Goal: Task Accomplishment & Management: Manage account settings

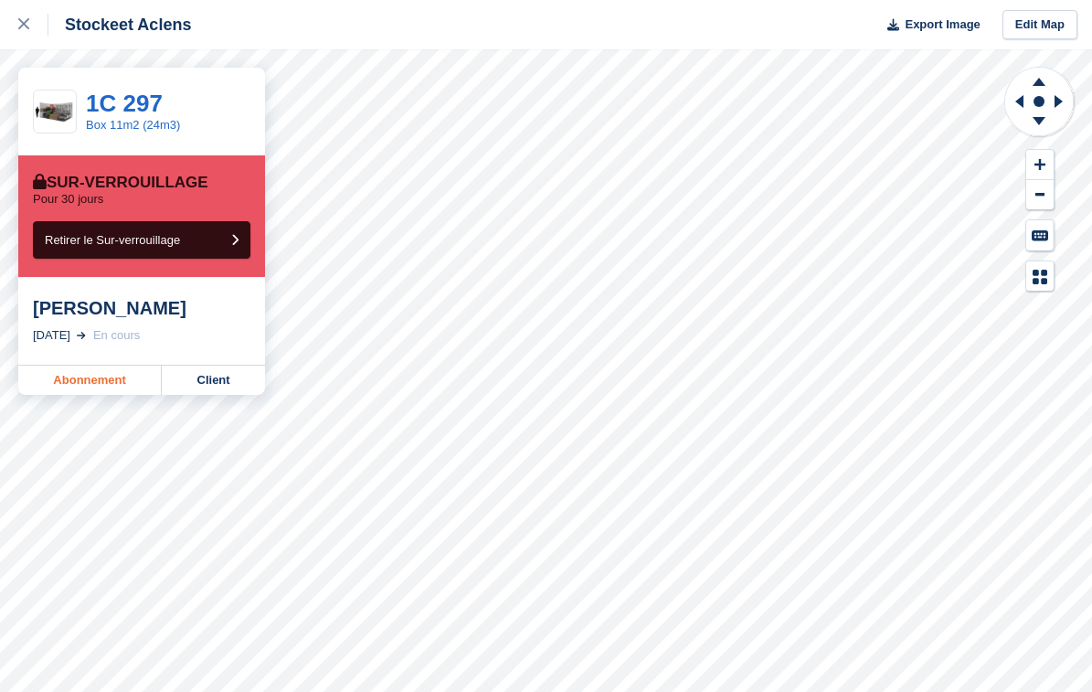
click at [86, 382] on link "Abonnement" at bounding box center [89, 379] width 143 height 29
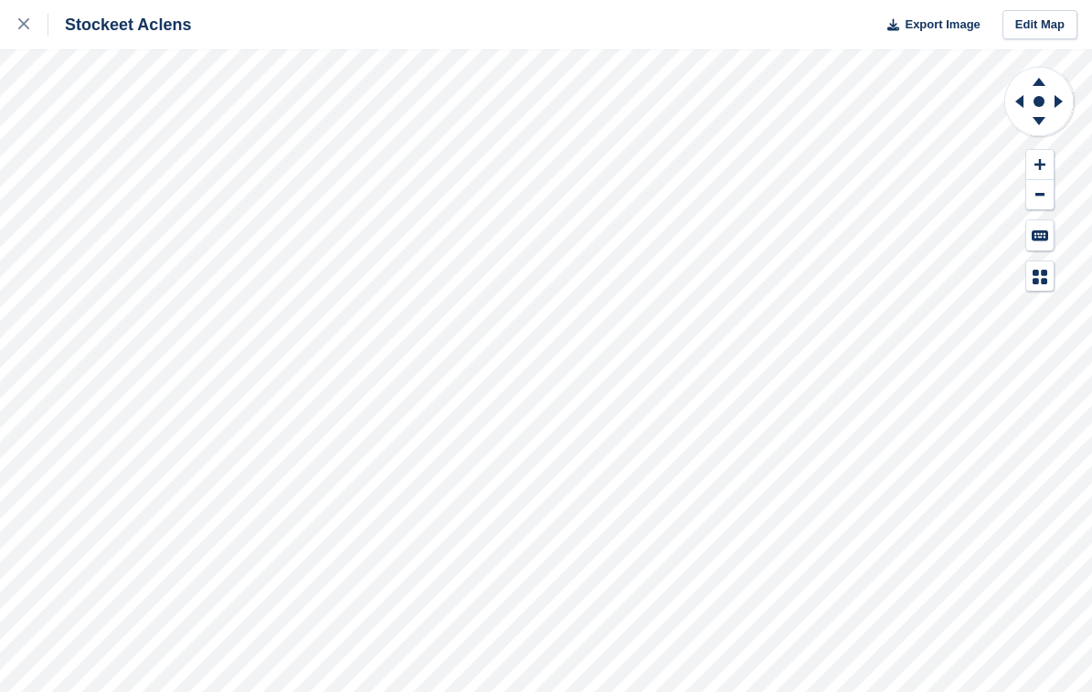
click at [218, 244] on div "Stockeet Aclens Export Image Edit Map" at bounding box center [546, 346] width 1092 height 692
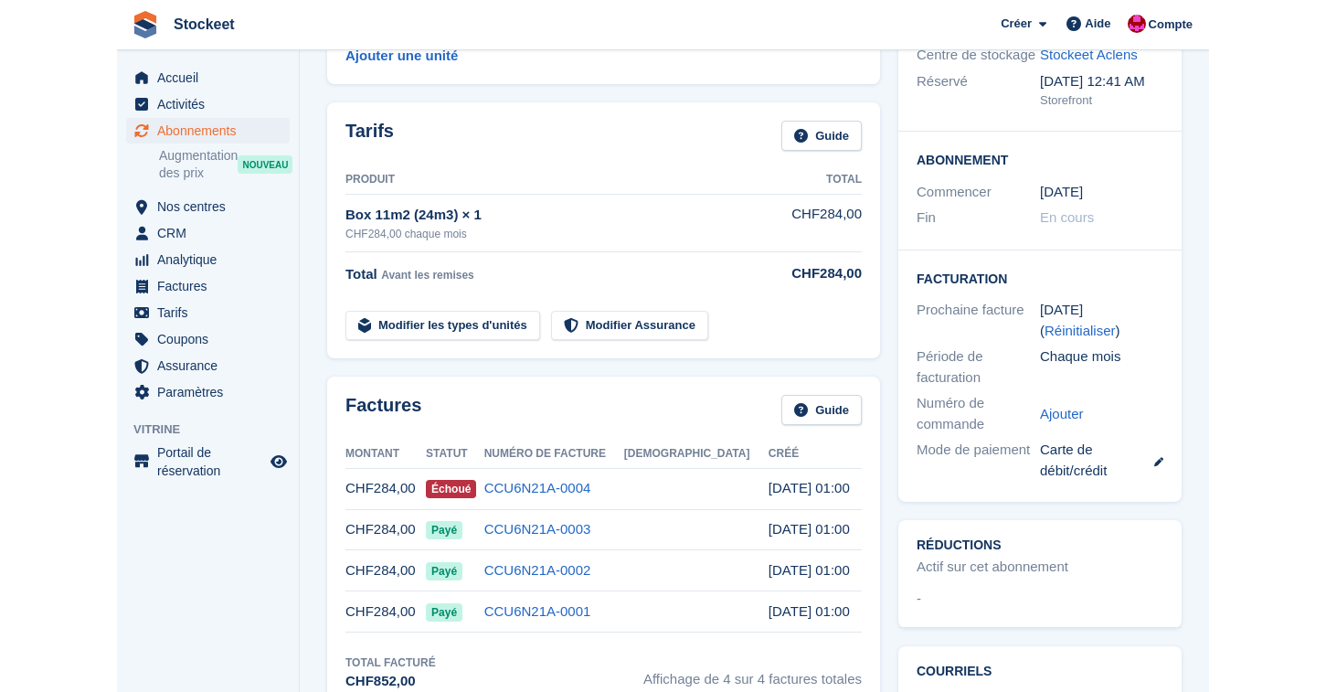
scroll to position [283, 0]
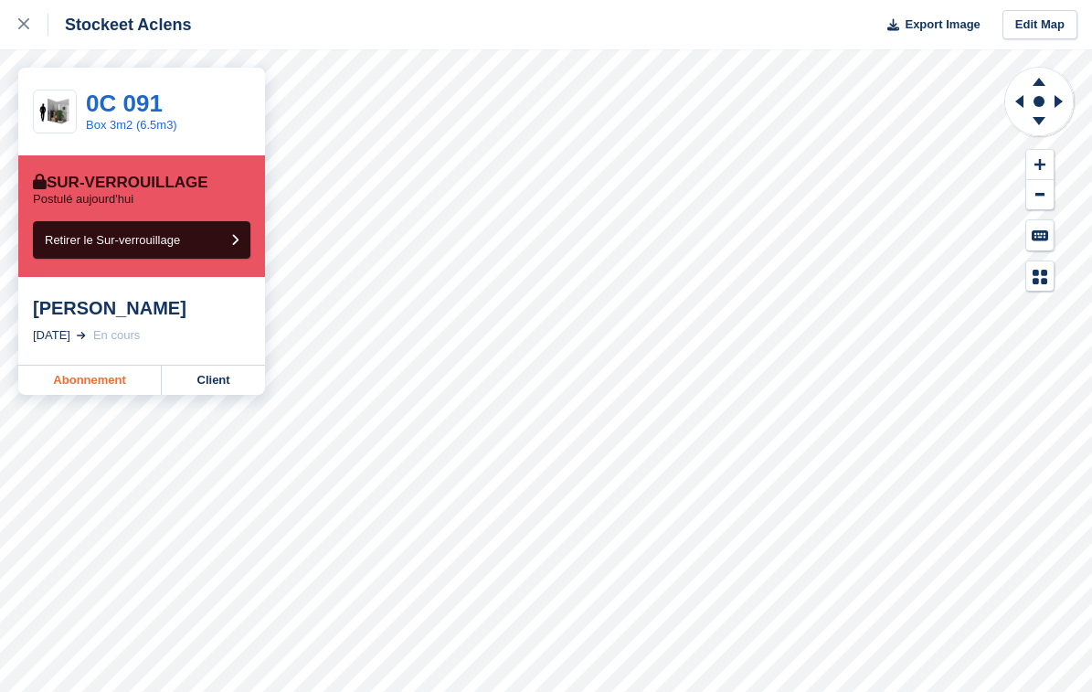
click at [81, 379] on link "Abonnement" at bounding box center [89, 379] width 143 height 29
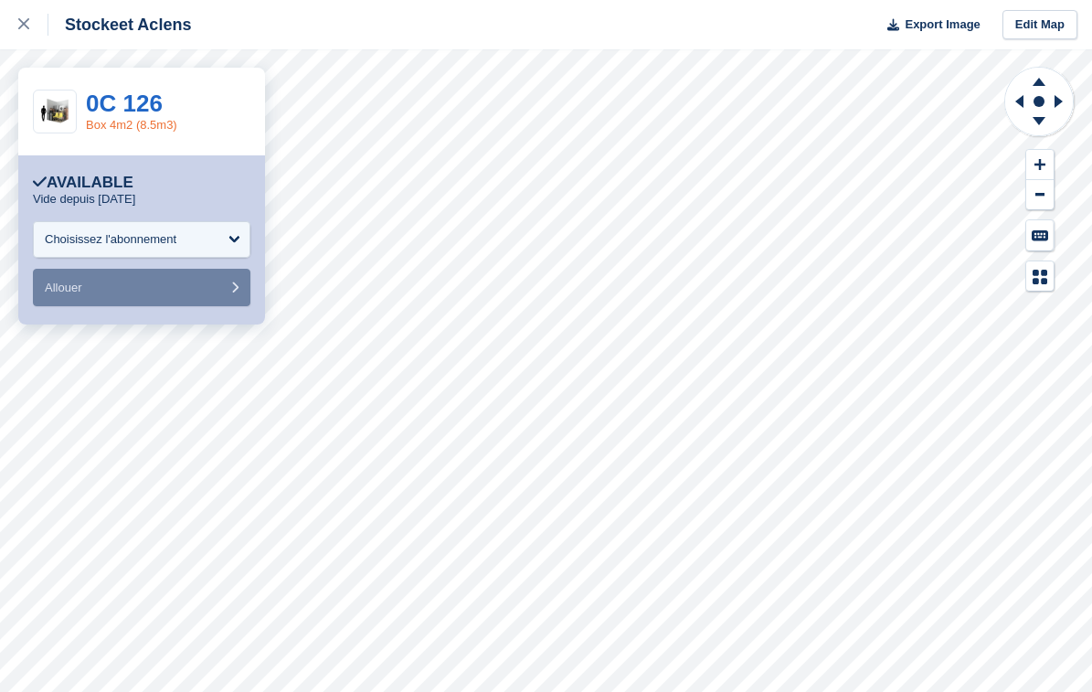
click at [134, 130] on link "Box 4m2 (8.5m3)" at bounding box center [131, 125] width 91 height 14
click at [126, 104] on link "0C 126" at bounding box center [124, 103] width 77 height 27
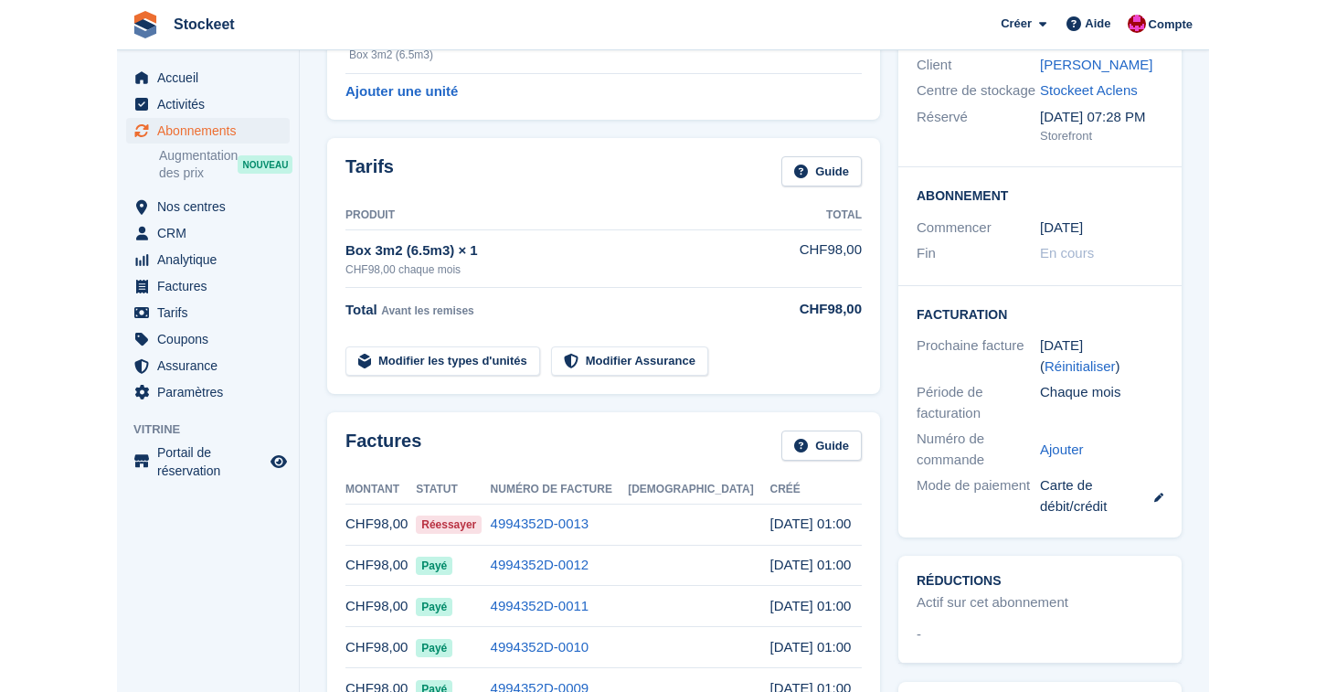
scroll to position [225, 0]
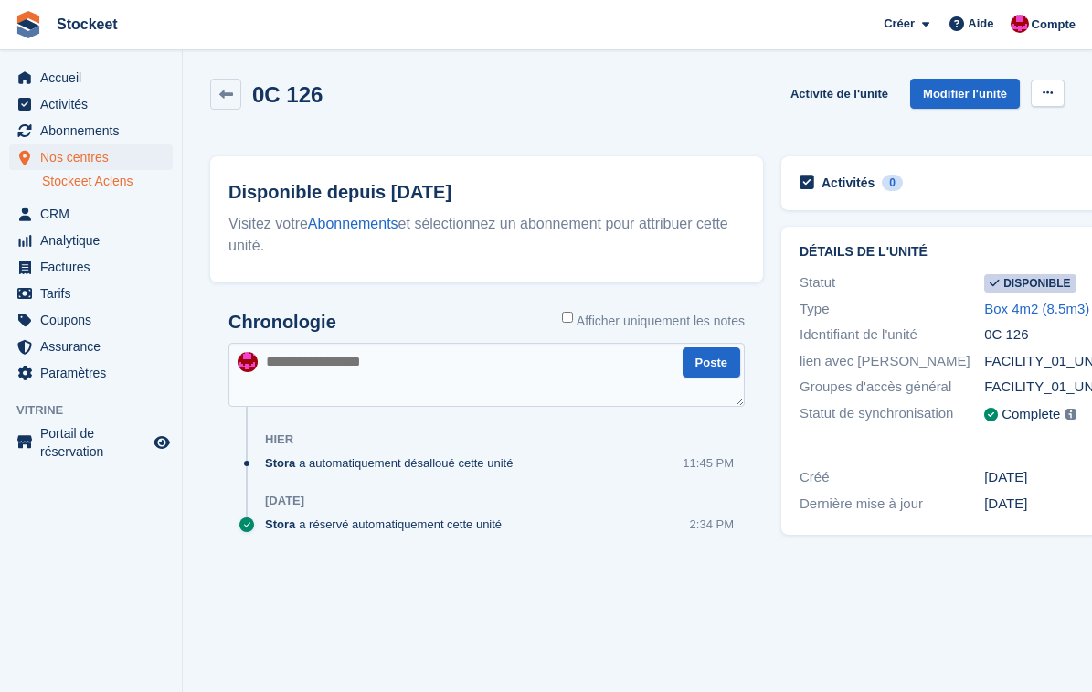
click at [1030, 94] on div "Activité de l'unité Modifier l'unité Rendre indisponible Supprimer l'unité" at bounding box center [923, 105] width 281 height 52
click at [1041, 94] on button at bounding box center [1048, 92] width 34 height 27
click at [957, 132] on p "Rendre indisponible" at bounding box center [976, 129] width 159 height 24
click at [87, 77] on span "Accueil" at bounding box center [95, 78] width 110 height 26
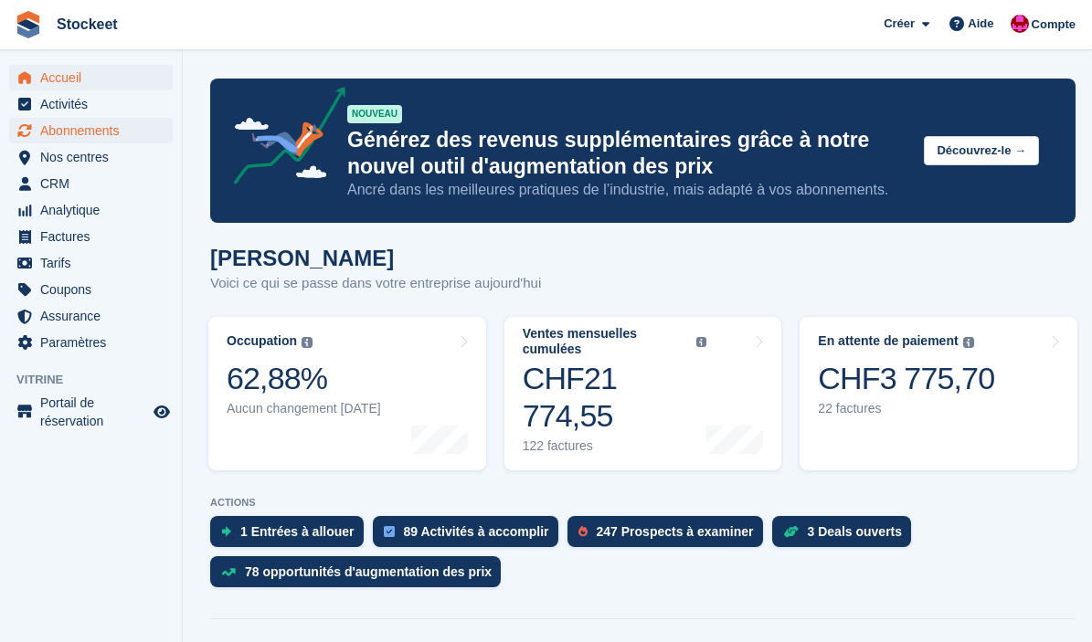
click at [99, 125] on span "Abonnements" at bounding box center [95, 131] width 110 height 26
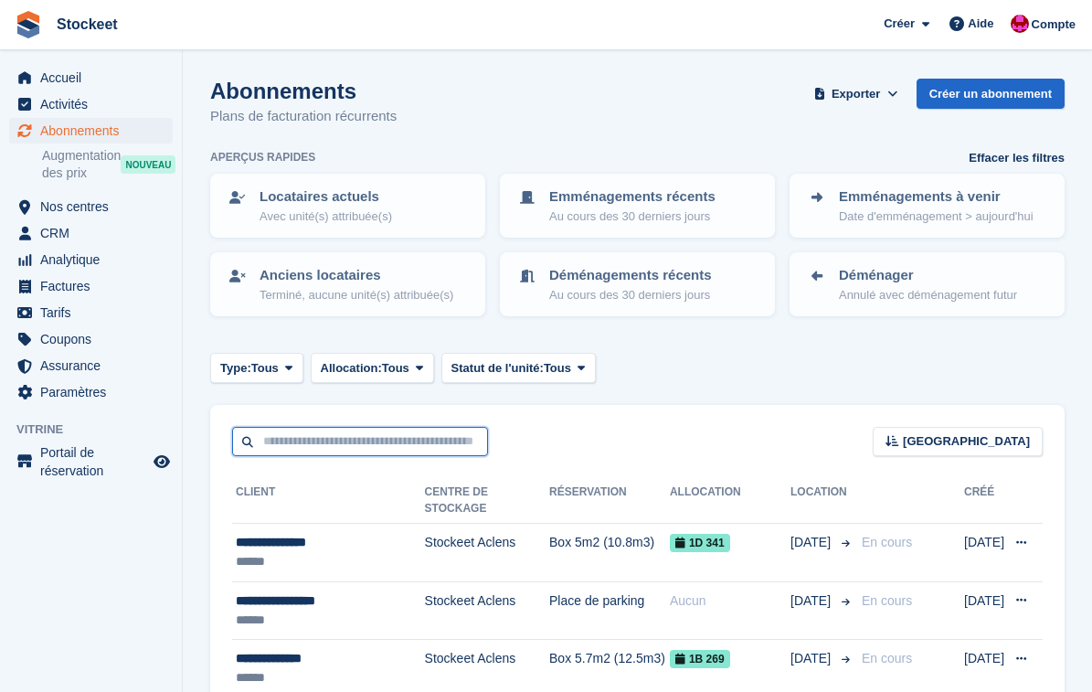
click at [373, 429] on input "text" at bounding box center [360, 442] width 256 height 30
type input "******"
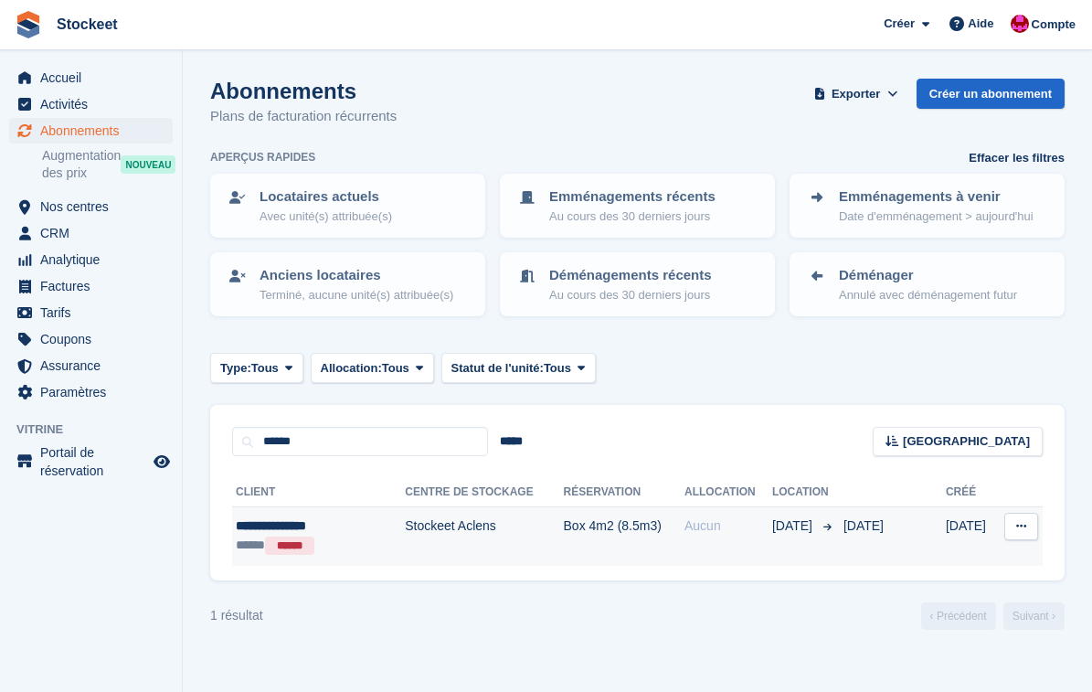
click at [288, 537] on div "******" at bounding box center [289, 545] width 49 height 18
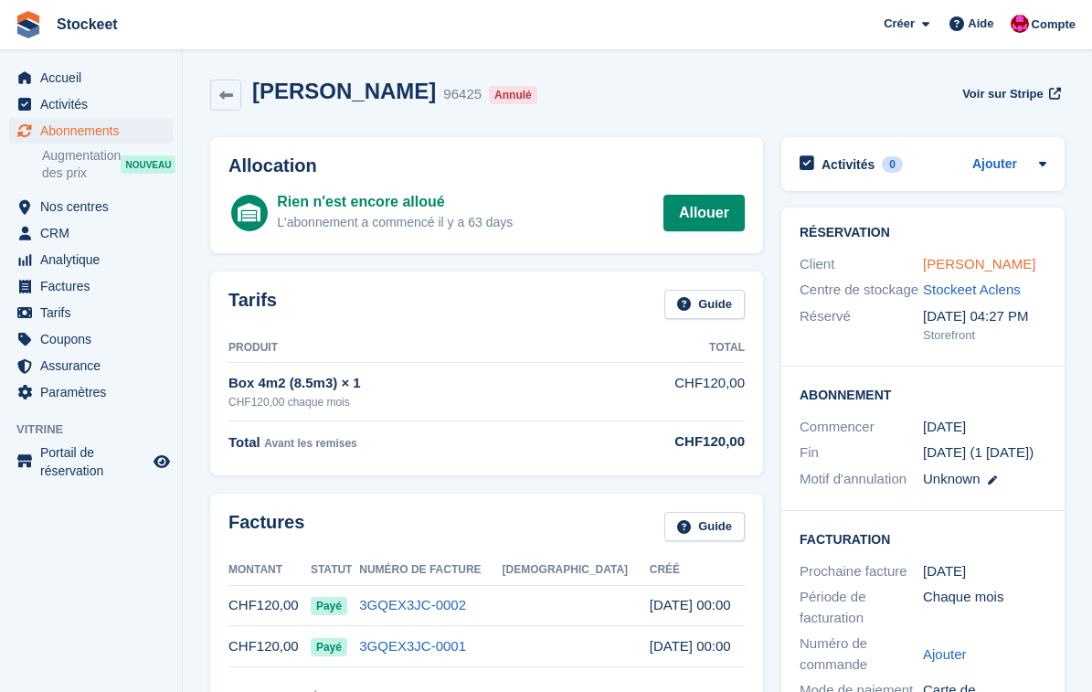
click at [1003, 265] on link "Nestor Chatenet" at bounding box center [979, 264] width 112 height 16
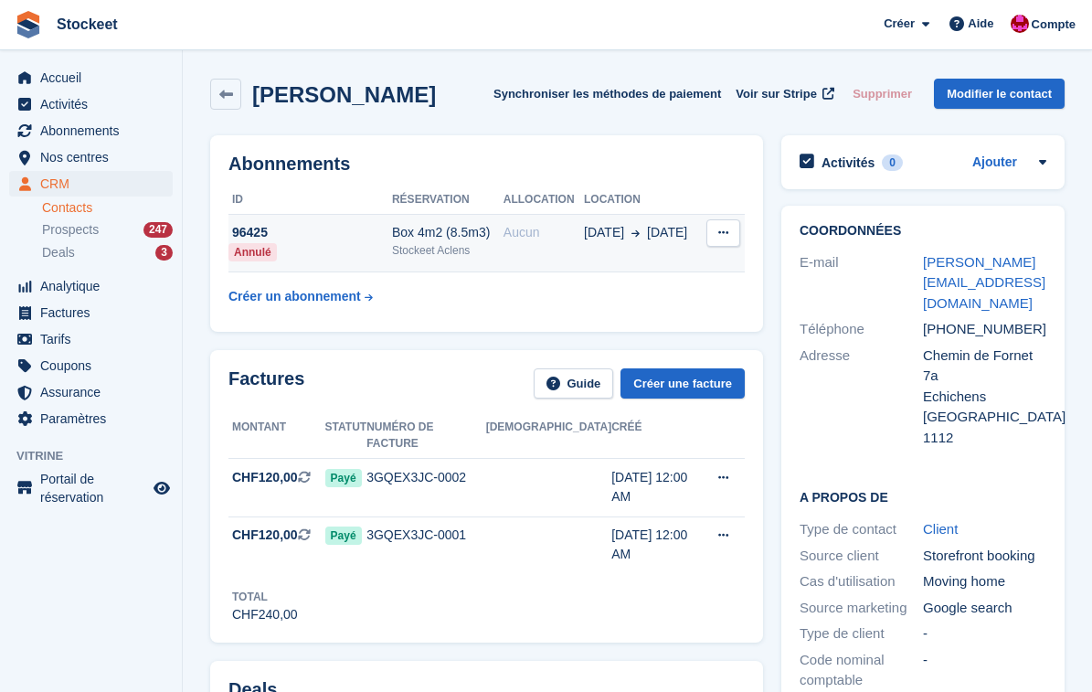
click at [317, 236] on div "96425" at bounding box center [310, 232] width 164 height 19
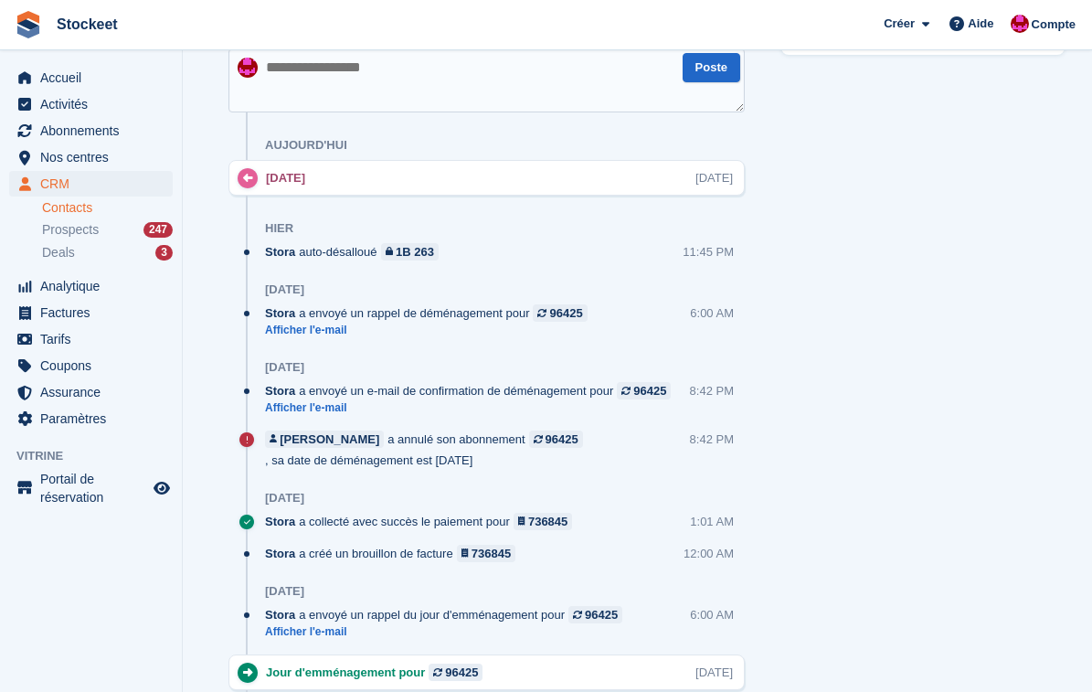
scroll to position [1006, 0]
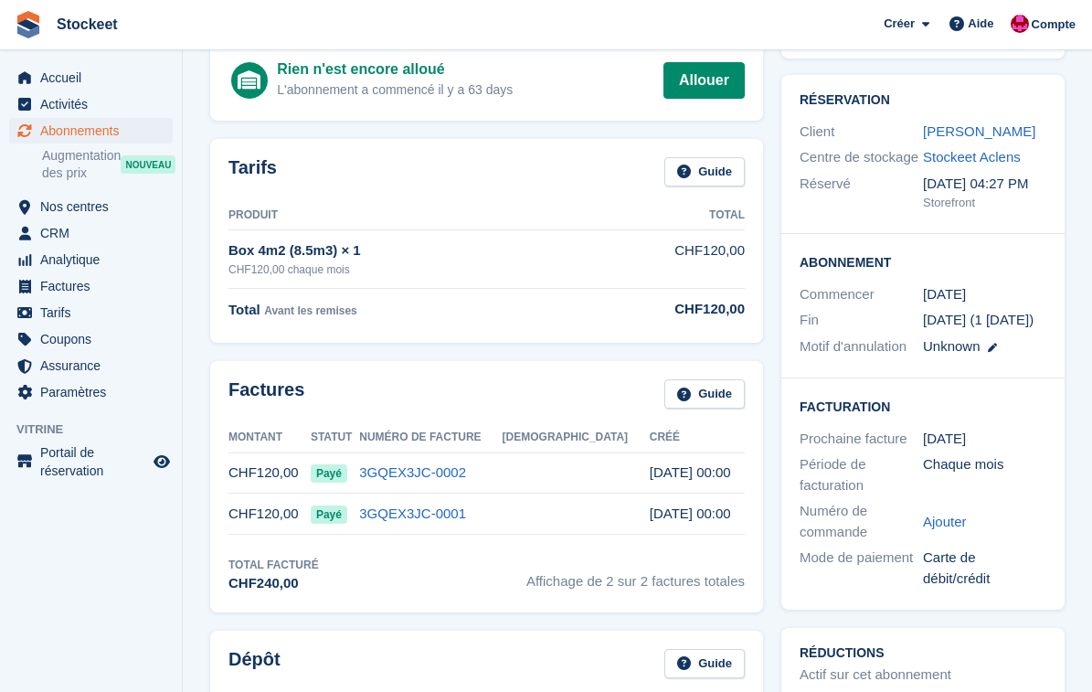
scroll to position [158, 0]
